Goal: Information Seeking & Learning: Learn about a topic

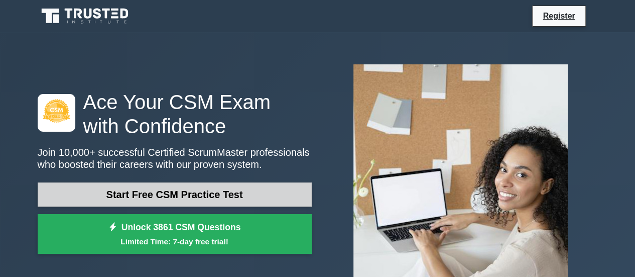
click at [242, 195] on link "Start Free CSM Practice Test" at bounding box center [175, 194] width 274 height 24
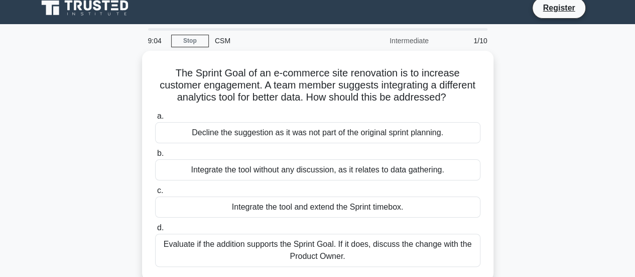
scroll to position [9, 0]
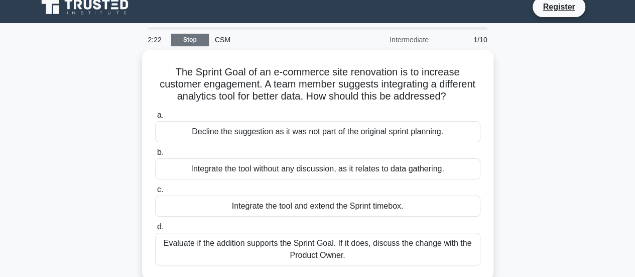
click at [189, 38] on link "Stop" at bounding box center [190, 40] width 38 height 13
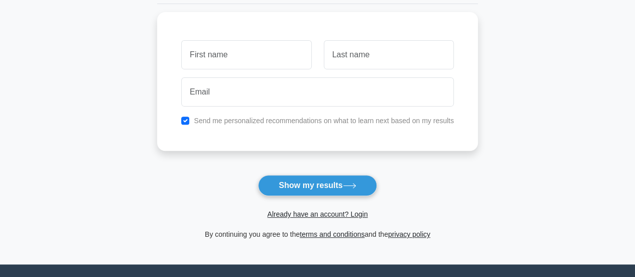
scroll to position [131, 0]
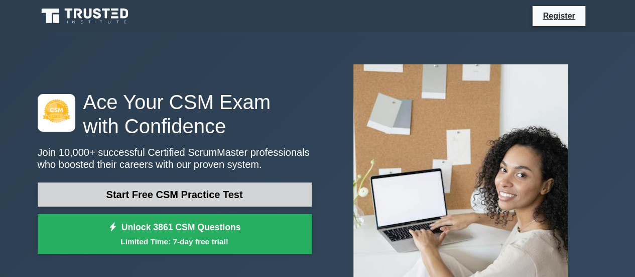
click at [164, 204] on link "Start Free CSM Practice Test" at bounding box center [175, 194] width 274 height 24
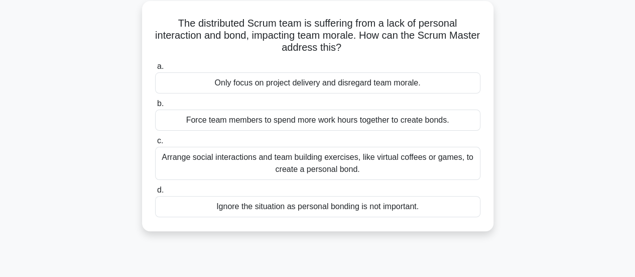
scroll to position [57, 0]
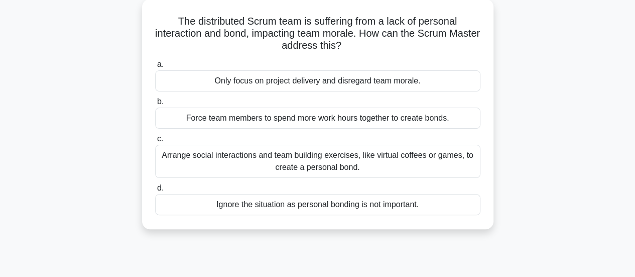
click at [317, 166] on div "Arrange social interactions and team building exercises, like virtual coffees o…" at bounding box center [317, 161] width 325 height 33
click at [155, 142] on input "c. Arrange social interactions and team building exercises, like virtual coffee…" at bounding box center [155, 139] width 0 height 7
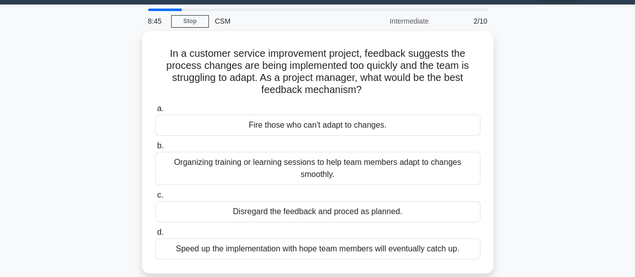
scroll to position [28, 0]
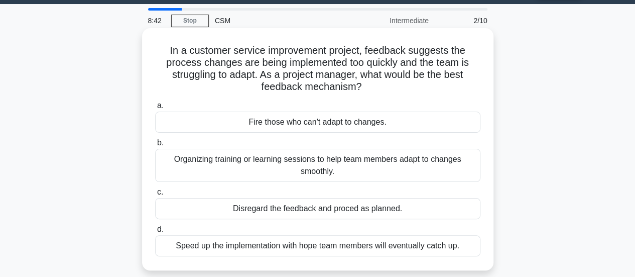
click at [351, 157] on div "Organizing training or learning sessions to help team members adapt to changes …" at bounding box center [317, 165] width 325 height 33
click at [155, 146] on input "b. Organizing training or learning sessions to help team members adapt to chang…" at bounding box center [155, 143] width 0 height 7
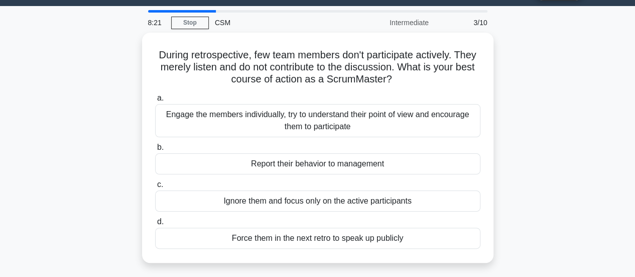
scroll to position [41, 0]
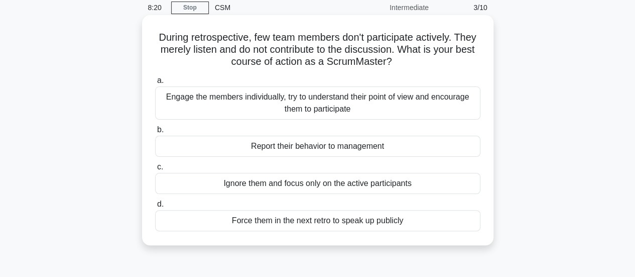
click at [352, 98] on div "Engage the members individually, try to understand their point of view and enco…" at bounding box center [317, 102] width 325 height 33
click at [155, 84] on input "a. Engage the members individually, try to understand their point of view and e…" at bounding box center [155, 80] width 0 height 7
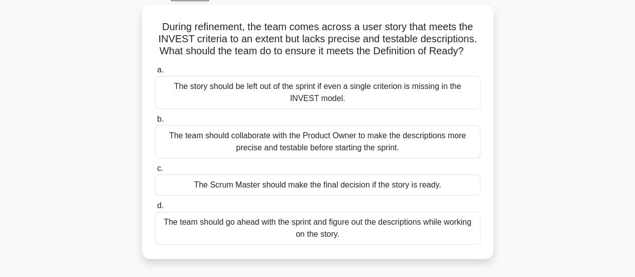
scroll to position [59, 0]
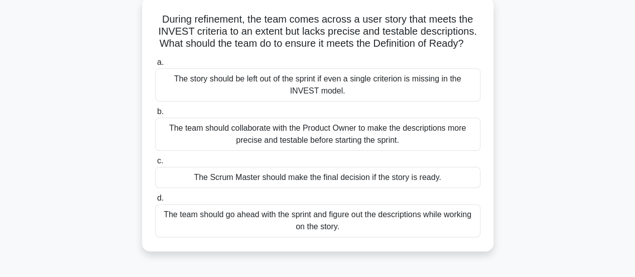
click at [354, 148] on div "The team should collaborate with the Product Owner to make the descriptions mor…" at bounding box center [317, 133] width 325 height 33
click at [155, 115] on input "b. The team should collaborate with the Product Owner to make the descriptions …" at bounding box center [155, 111] width 0 height 7
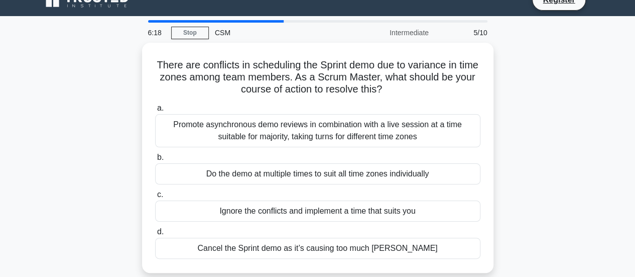
scroll to position [21, 0]
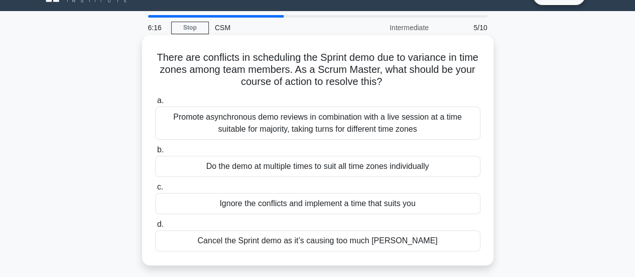
click at [346, 120] on div "Promote asynchronous demo reviews in combination with a live session at a time …" at bounding box center [317, 122] width 325 height 33
click at [155, 104] on input "a. Promote asynchronous demo reviews in combination with a live session at a ti…" at bounding box center [155, 100] width 0 height 7
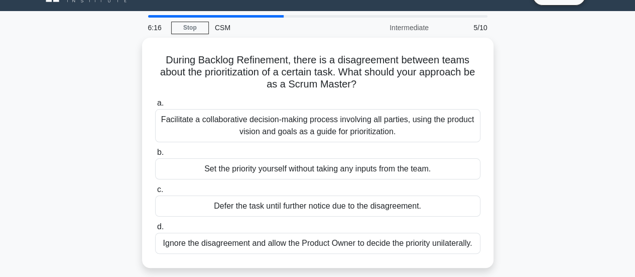
scroll to position [0, 0]
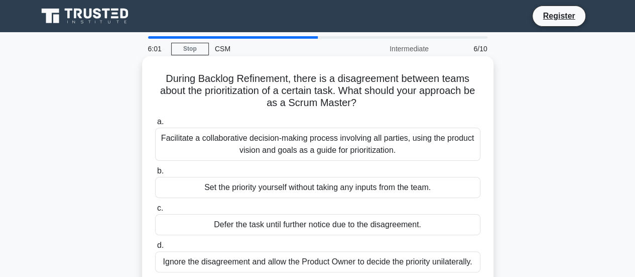
click at [328, 155] on div "Facilitate a collaborative decision-making process involving all parties, using…" at bounding box center [317, 144] width 325 height 33
click at [155, 125] on input "a. Facilitate a collaborative decision-making process involving all parties, us…" at bounding box center [155, 121] width 0 height 7
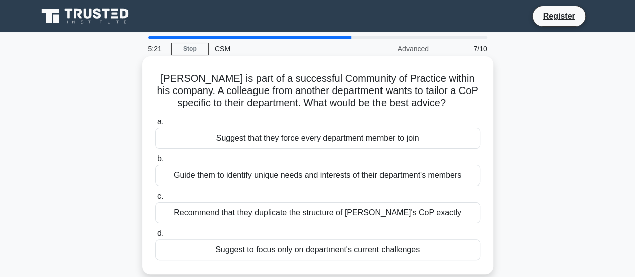
click at [295, 176] on div "Guide them to identify unique needs and interests of their department's members" at bounding box center [317, 175] width 325 height 21
click at [155, 162] on input "b. Guide them to identify unique needs and interests of their department's memb…" at bounding box center [155, 159] width 0 height 7
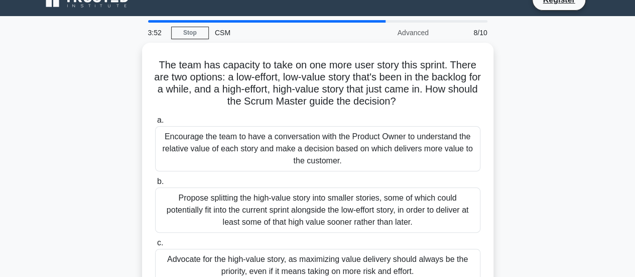
scroll to position [16, 0]
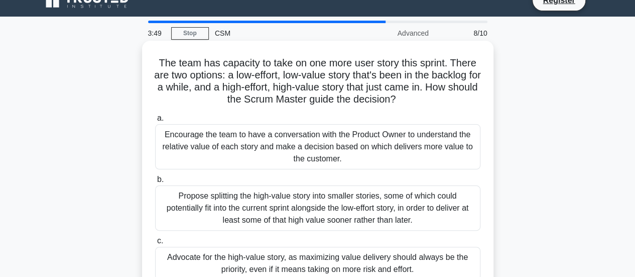
click at [343, 146] on div "Encourage the team to have a conversation with the Product Owner to understand …" at bounding box center [317, 146] width 325 height 45
click at [155, 121] on input "a. Encourage the team to have a conversation with the Product Owner to understa…" at bounding box center [155, 118] width 0 height 7
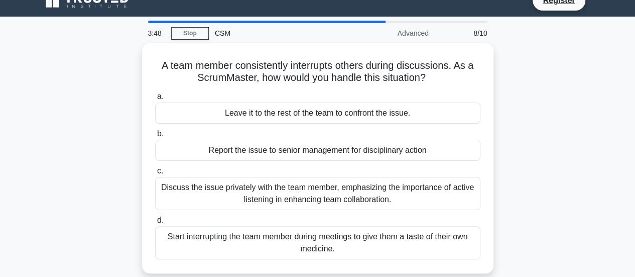
scroll to position [0, 0]
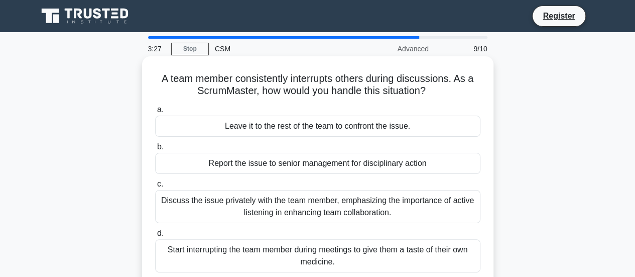
click at [220, 207] on div "Discuss the issue privately with the team member, emphasizing the importance of…" at bounding box center [317, 206] width 325 height 33
click at [155, 187] on input "c. Discuss the issue privately with the team member, emphasizing the importance…" at bounding box center [155, 184] width 0 height 7
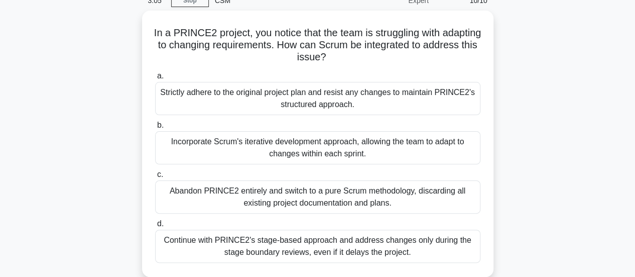
scroll to position [51, 0]
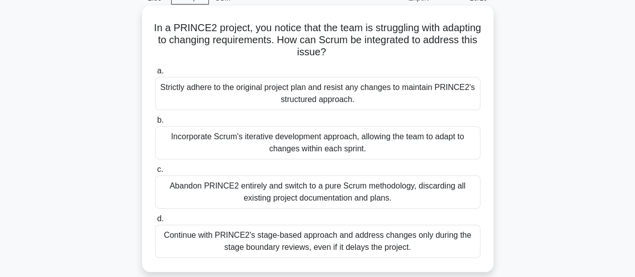
click at [257, 143] on div "Incorporate Scrum's iterative development approach, allowing the team to adapt …" at bounding box center [317, 142] width 325 height 33
click at [155, 123] on input "b. Incorporate Scrum's iterative development approach, allowing the team to ada…" at bounding box center [155, 120] width 0 height 7
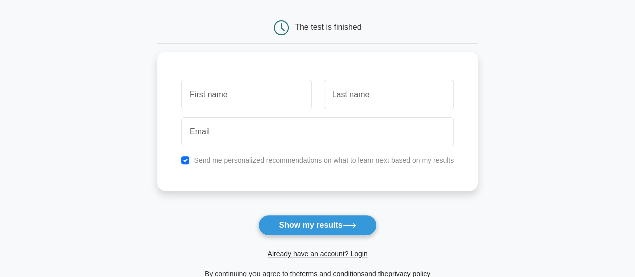
scroll to position [103, 0]
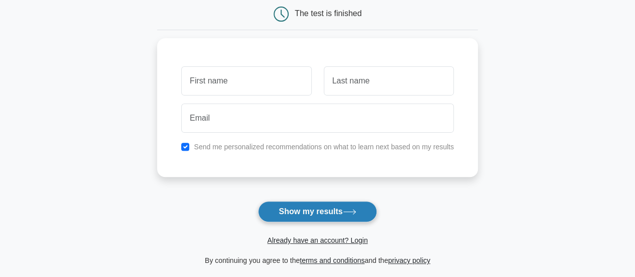
click at [301, 208] on button "Show my results" at bounding box center [317, 211] width 118 height 21
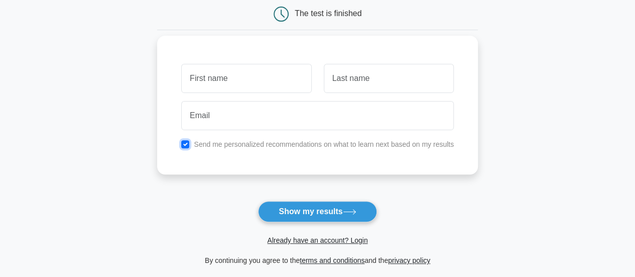
click at [189, 141] on input "checkbox" at bounding box center [185, 144] width 8 height 8
checkbox input "false"
click at [236, 71] on input "text" at bounding box center [246, 78] width 130 height 29
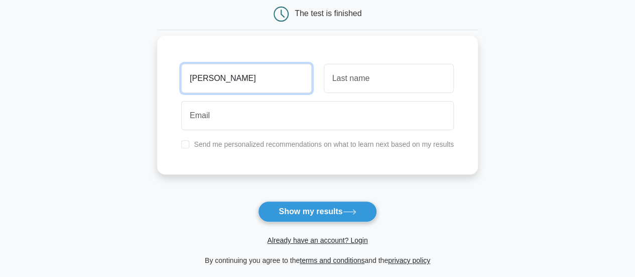
type input "[PERSON_NAME]"
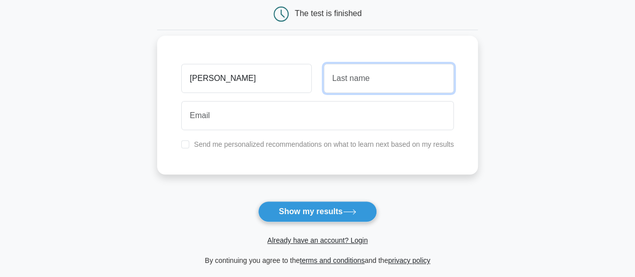
click at [343, 79] on input "text" at bounding box center [389, 78] width 130 height 29
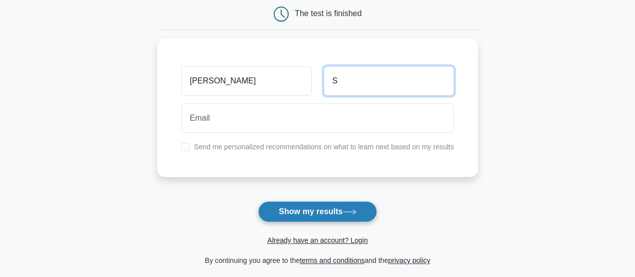
type input "S"
click at [312, 212] on button "Show my results" at bounding box center [317, 211] width 118 height 21
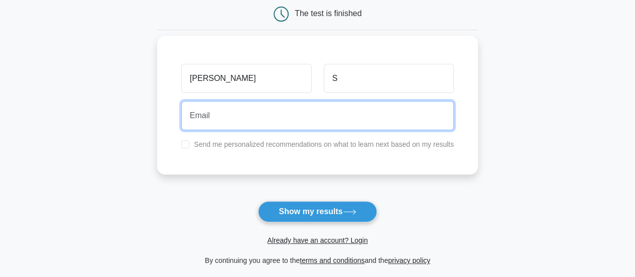
click at [201, 118] on input "email" at bounding box center [317, 115] width 273 height 29
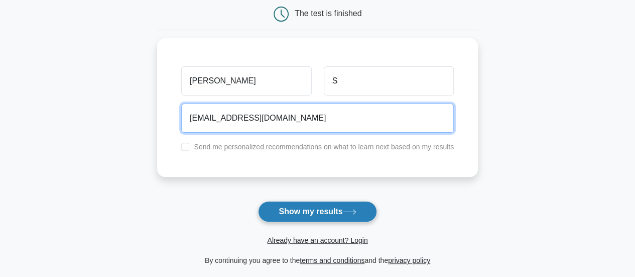
type input "mann1909@gmail.com"
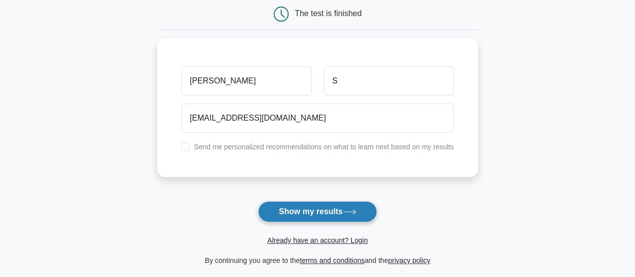
click at [297, 209] on button "Show my results" at bounding box center [317, 211] width 118 height 21
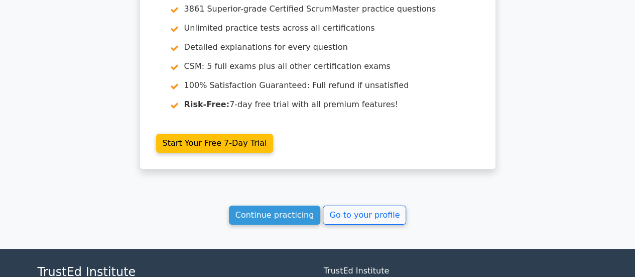
scroll to position [1891, 0]
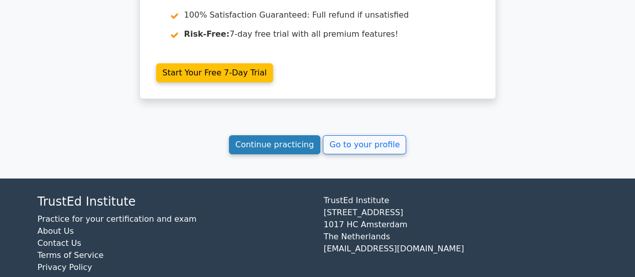
click at [290, 135] on link "Continue practicing" at bounding box center [275, 144] width 92 height 19
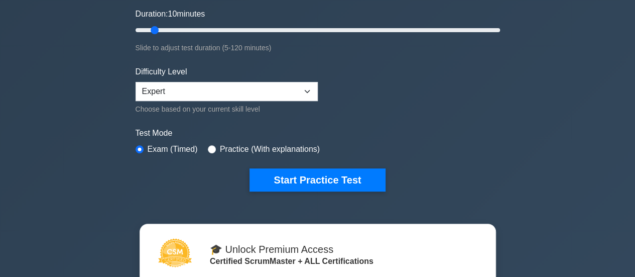
scroll to position [224, 0]
